Goal: Task Accomplishment & Management: Use online tool/utility

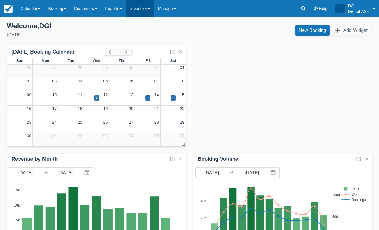
click at [137, 12] on link "Inventory" at bounding box center [140, 8] width 28 height 17
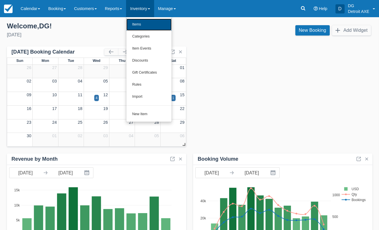
click at [136, 21] on link "Items" at bounding box center [148, 25] width 45 height 12
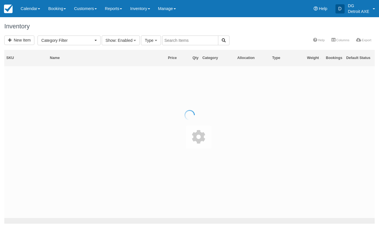
select select
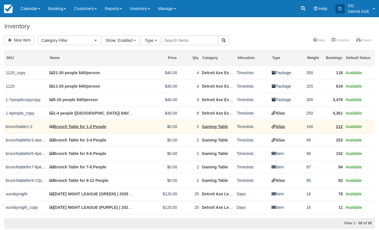
click at [354, 129] on span "Available" at bounding box center [354, 126] width 16 height 5
click at [22, 128] on td "brunchtable1-2" at bounding box center [26, 126] width 44 height 13
